Goal: Task Accomplishment & Management: Manage account settings

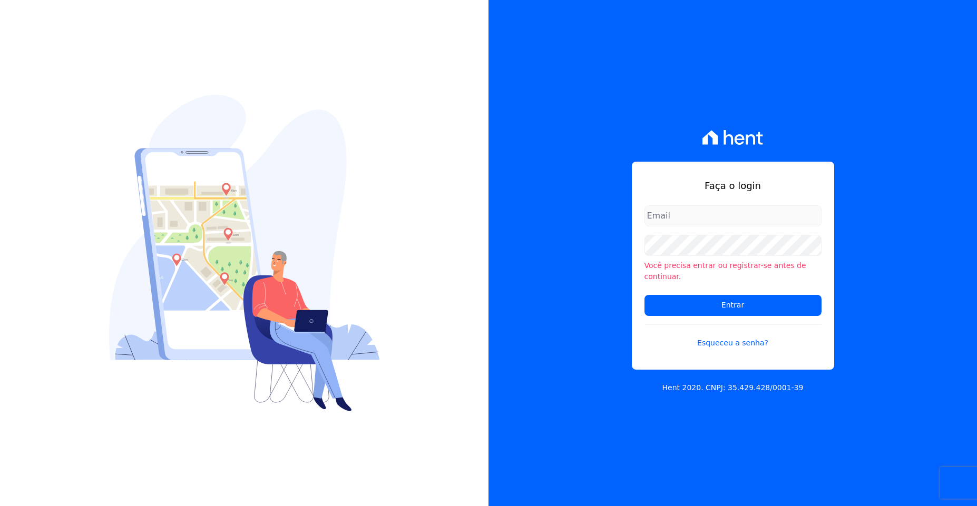
click at [716, 217] on input "email" at bounding box center [732, 215] width 177 height 21
type input "[EMAIL_ADDRESS][DOMAIN_NAME]"
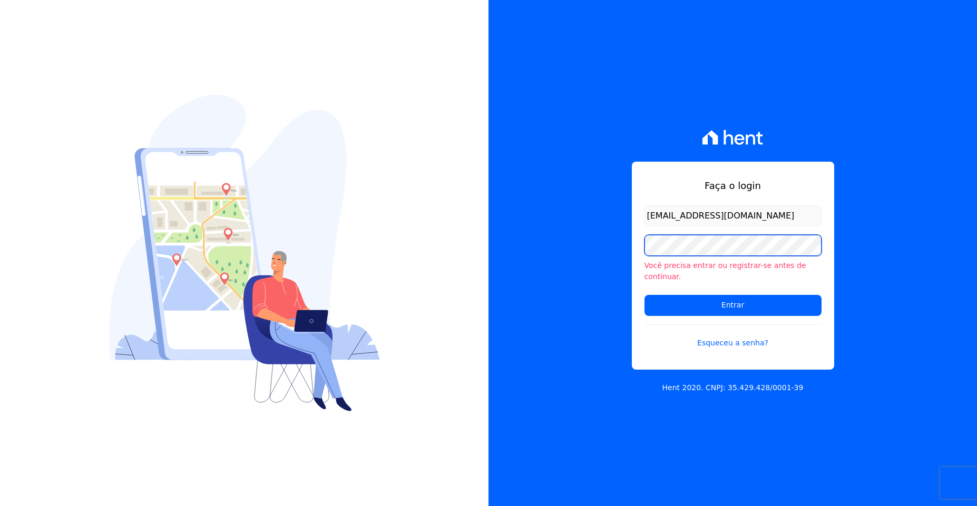
click at [644, 295] on input "Entrar" at bounding box center [732, 305] width 177 height 21
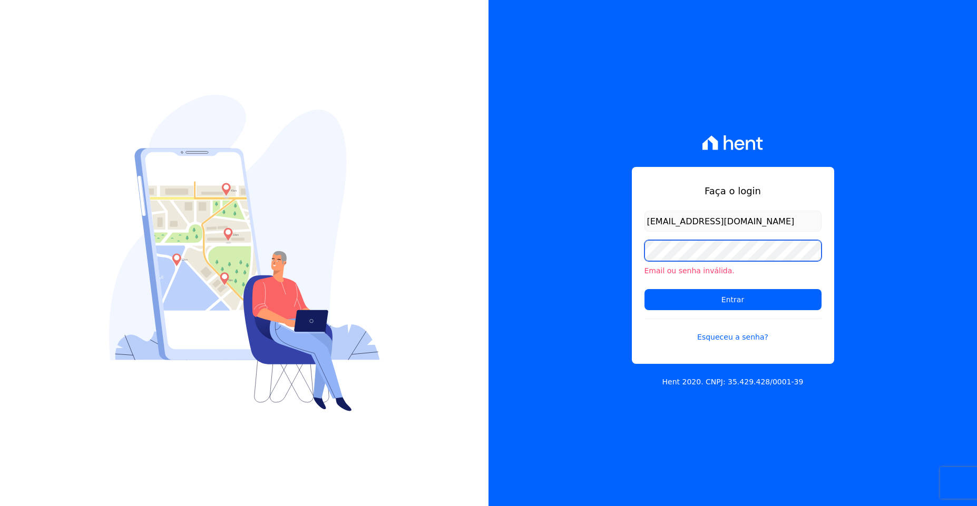
click at [644, 289] on input "Entrar" at bounding box center [732, 299] width 177 height 21
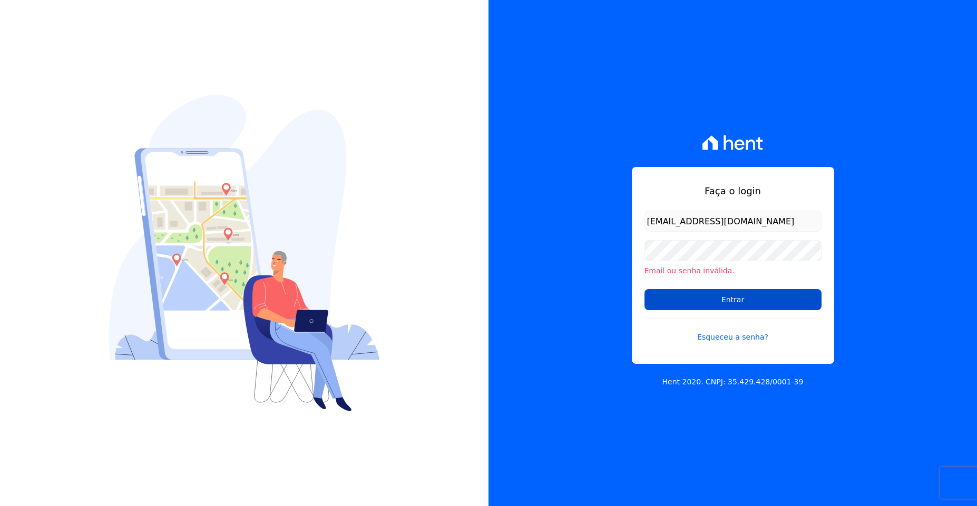
click at [779, 302] on input "Entrar" at bounding box center [732, 299] width 177 height 21
click at [714, 298] on input "Entrar" at bounding box center [732, 299] width 177 height 21
